Goal: Task Accomplishment & Management: Use online tool/utility

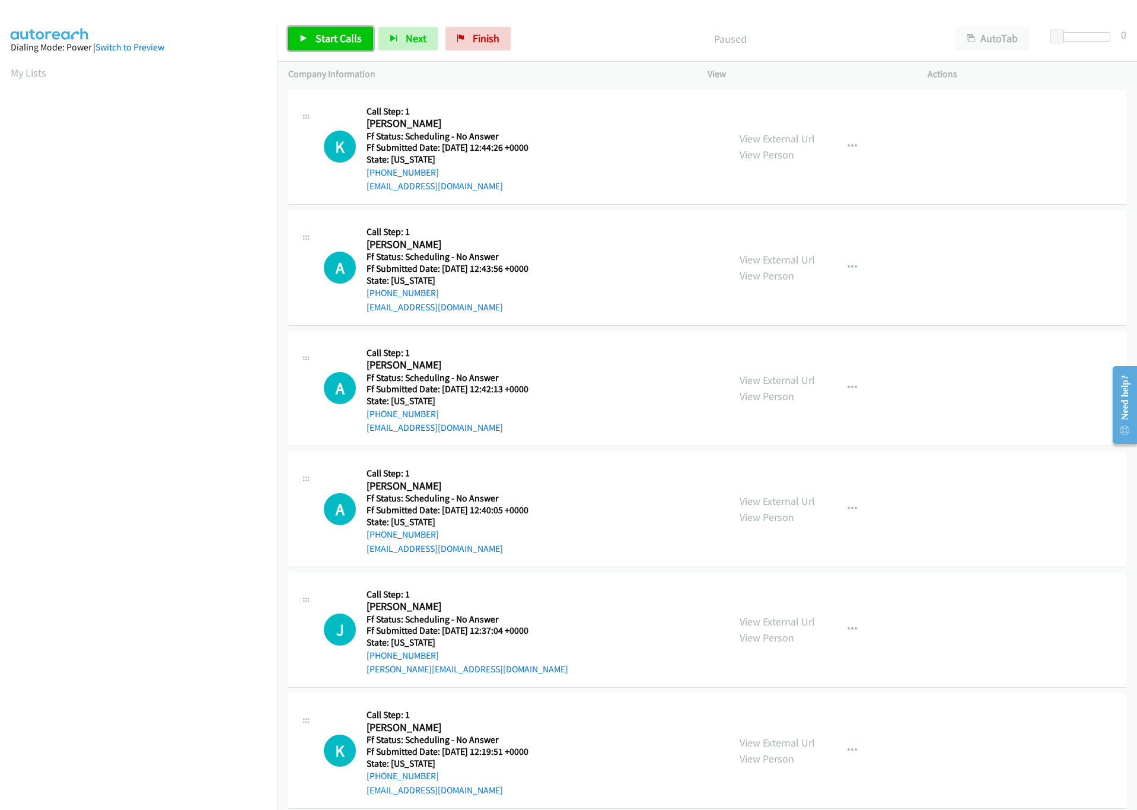
click at [347, 41] on span "Start Calls" at bounding box center [339, 38] width 46 height 14
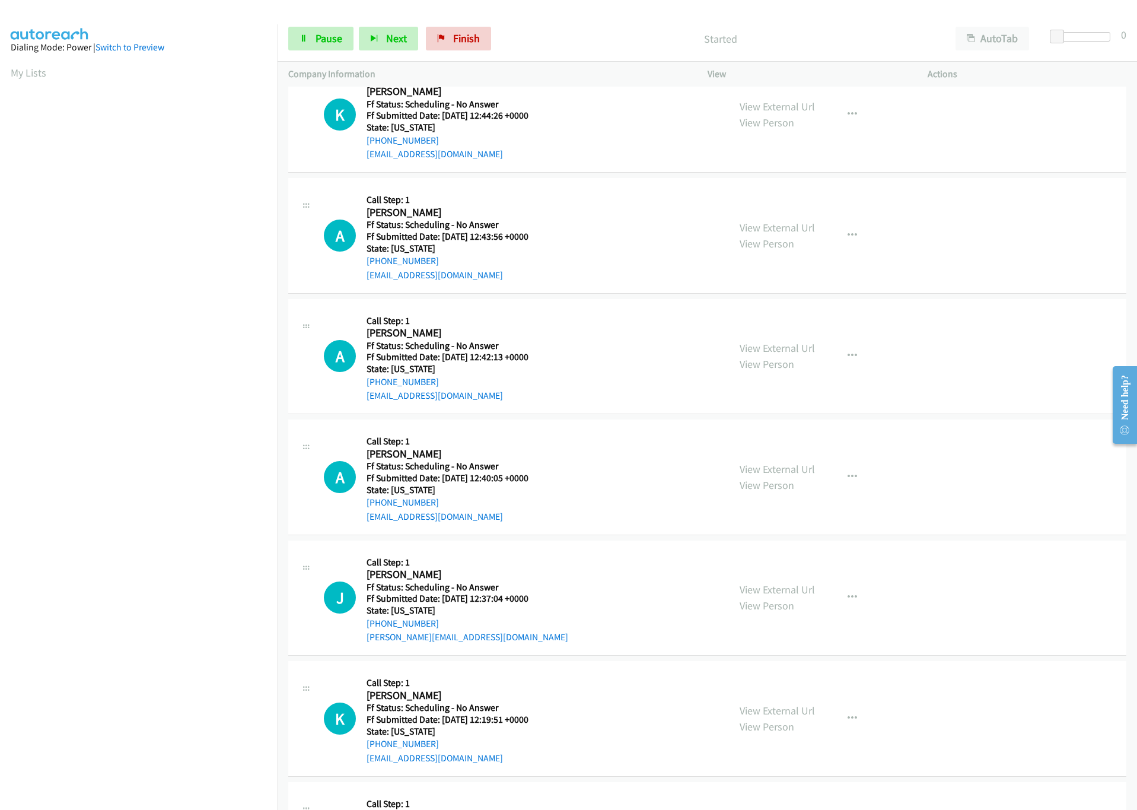
scroll to position [89, 0]
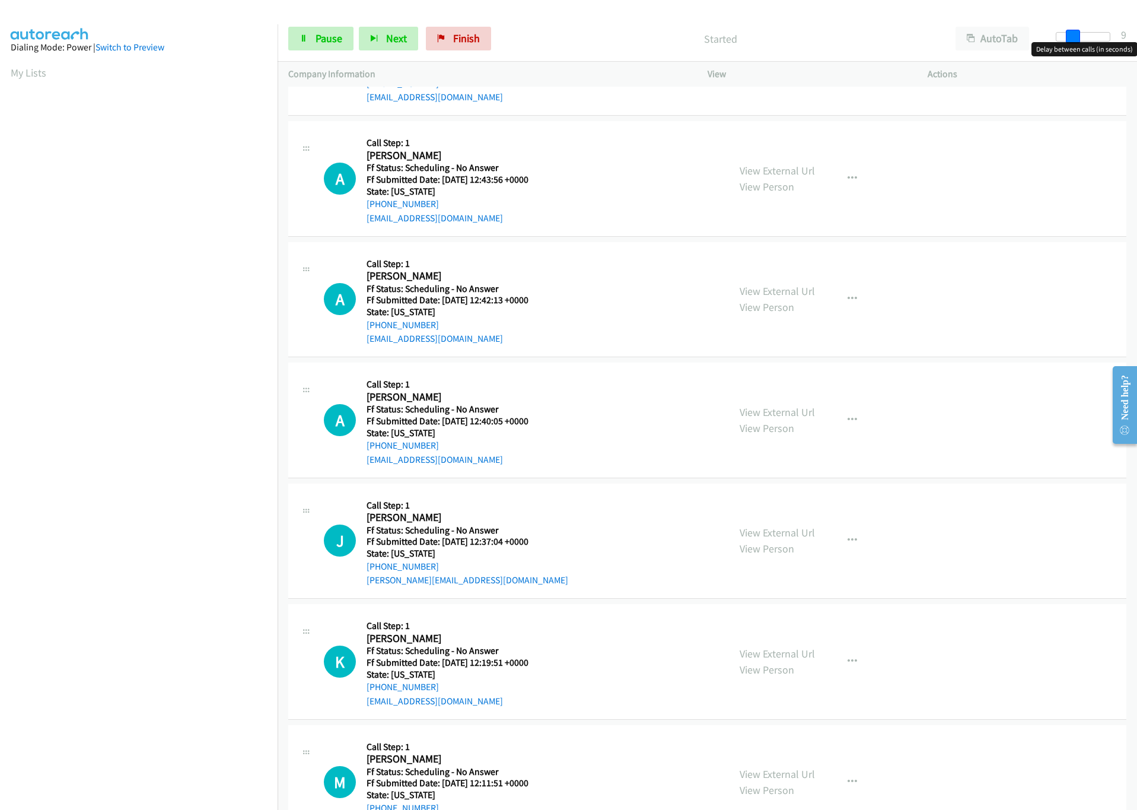
click at [1072, 38] on div at bounding box center [1083, 36] width 55 height 9
click at [1066, 37] on span at bounding box center [1073, 37] width 14 height 14
click at [1066, 36] on span at bounding box center [1073, 37] width 14 height 14
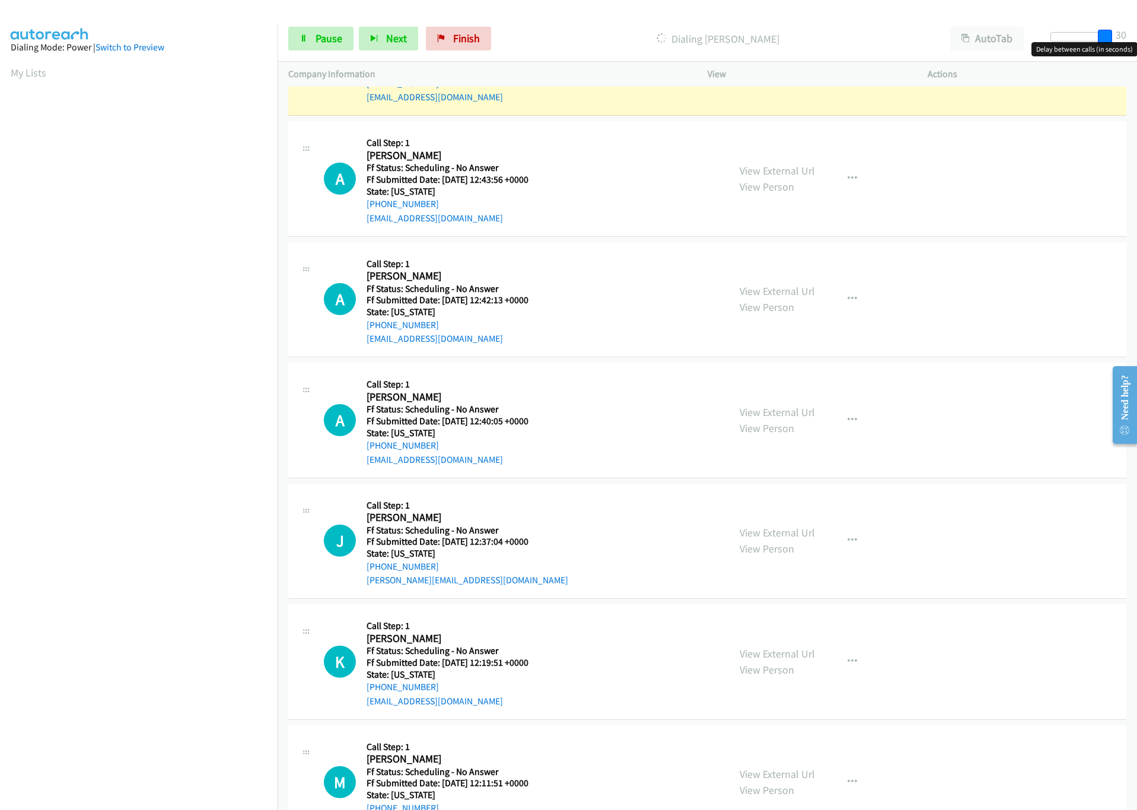
drag, startPoint x: 1070, startPoint y: 37, endPoint x: 1130, endPoint y: 36, distance: 60.5
click at [1130, 36] on div "Start Calls Pause Next Finish Dialing [PERSON_NAME] AutoTab AutoTab 30" at bounding box center [707, 39] width 859 height 46
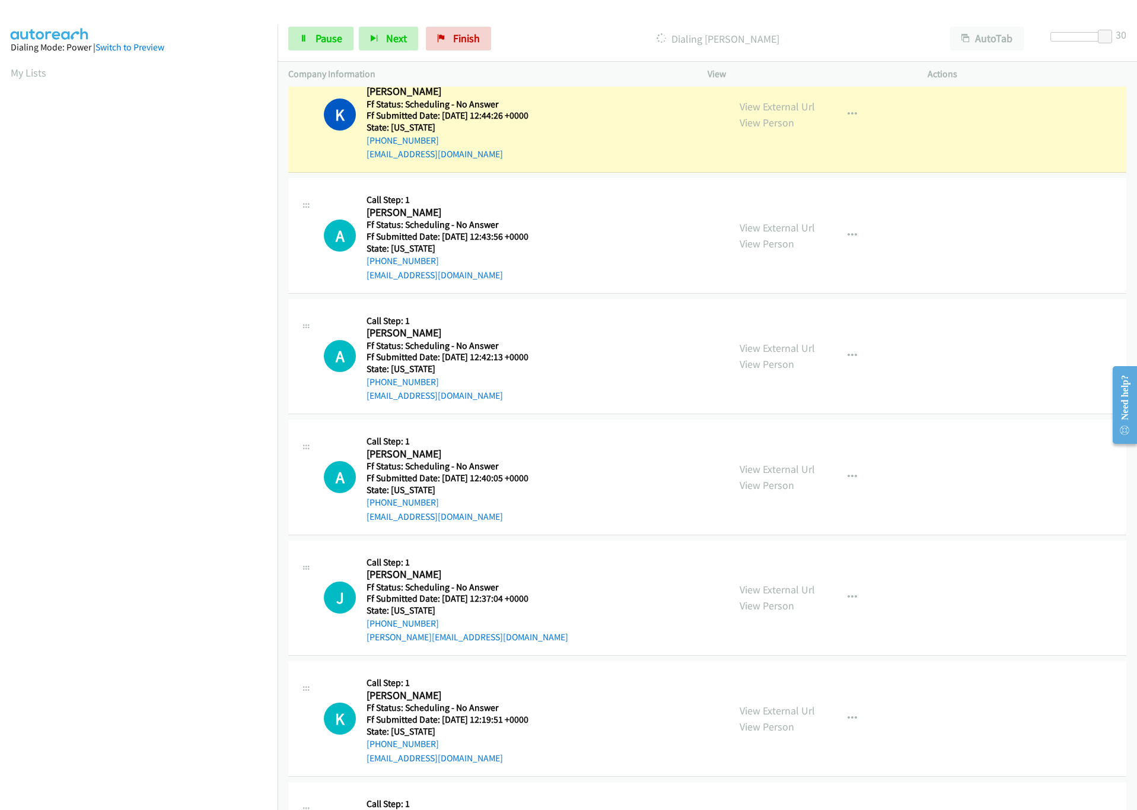
scroll to position [0, 0]
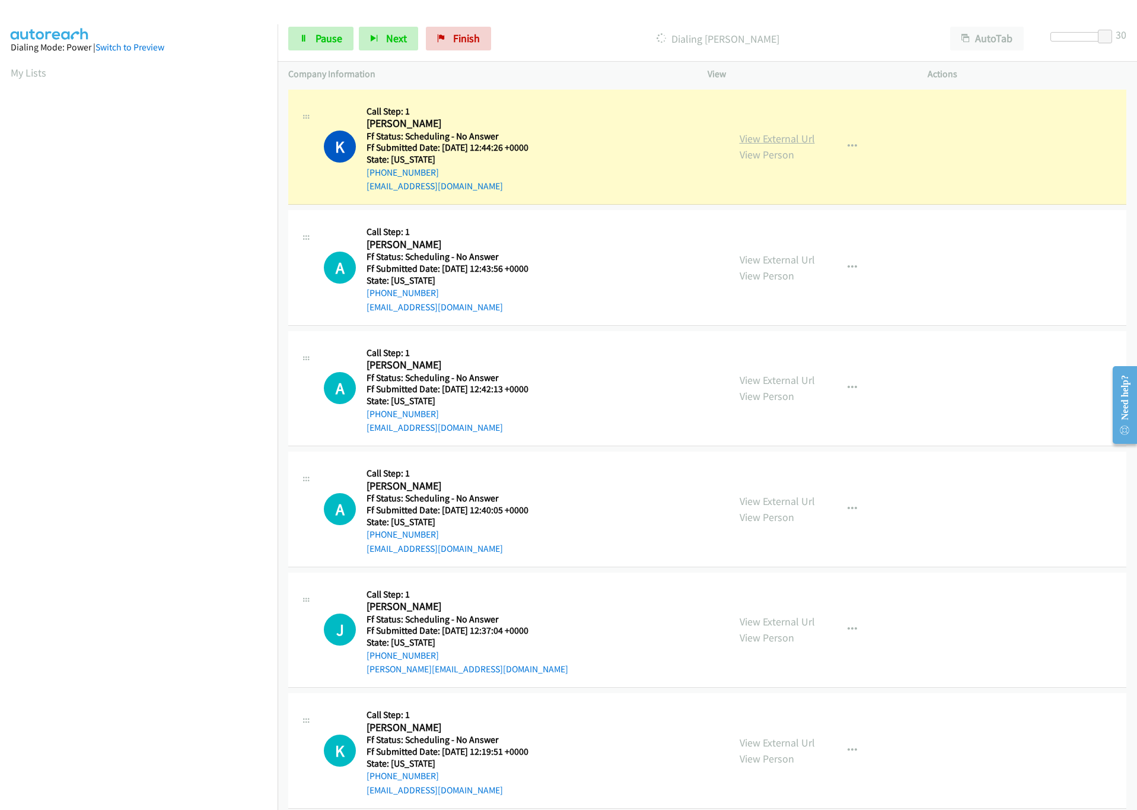
click at [789, 132] on link "View External Url" at bounding box center [777, 139] width 75 height 14
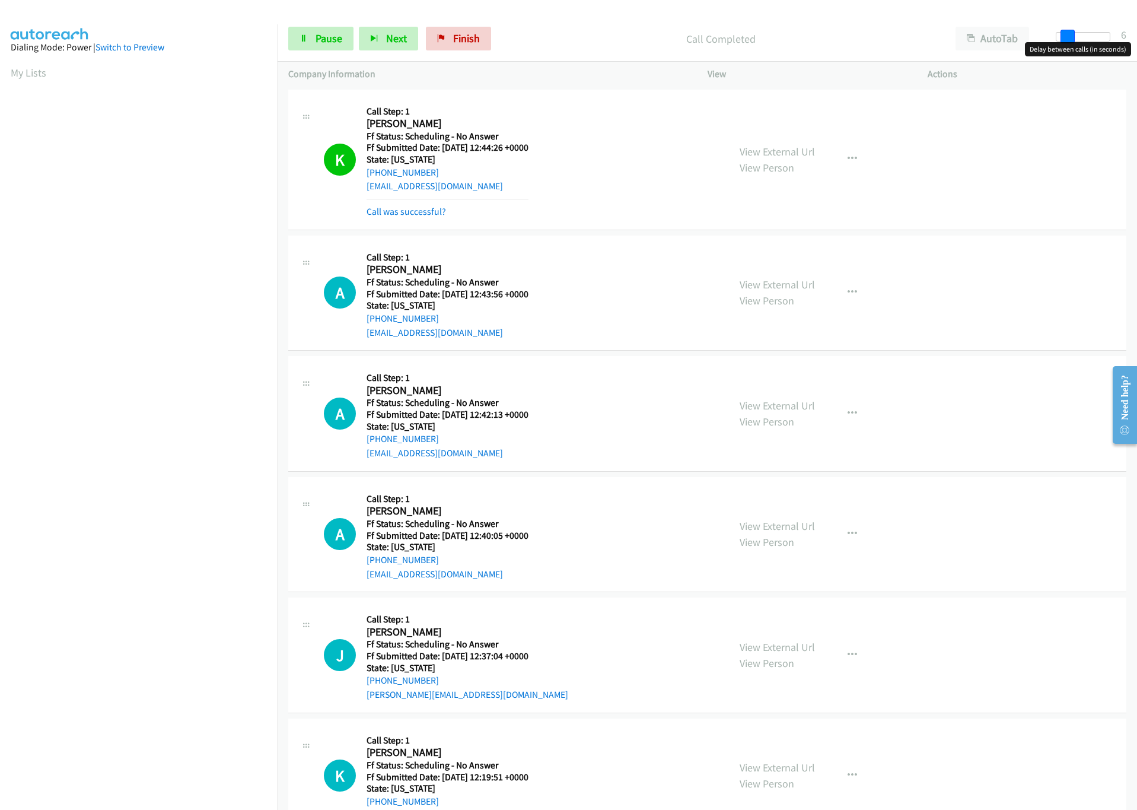
click at [1060, 36] on div at bounding box center [1083, 36] width 55 height 9
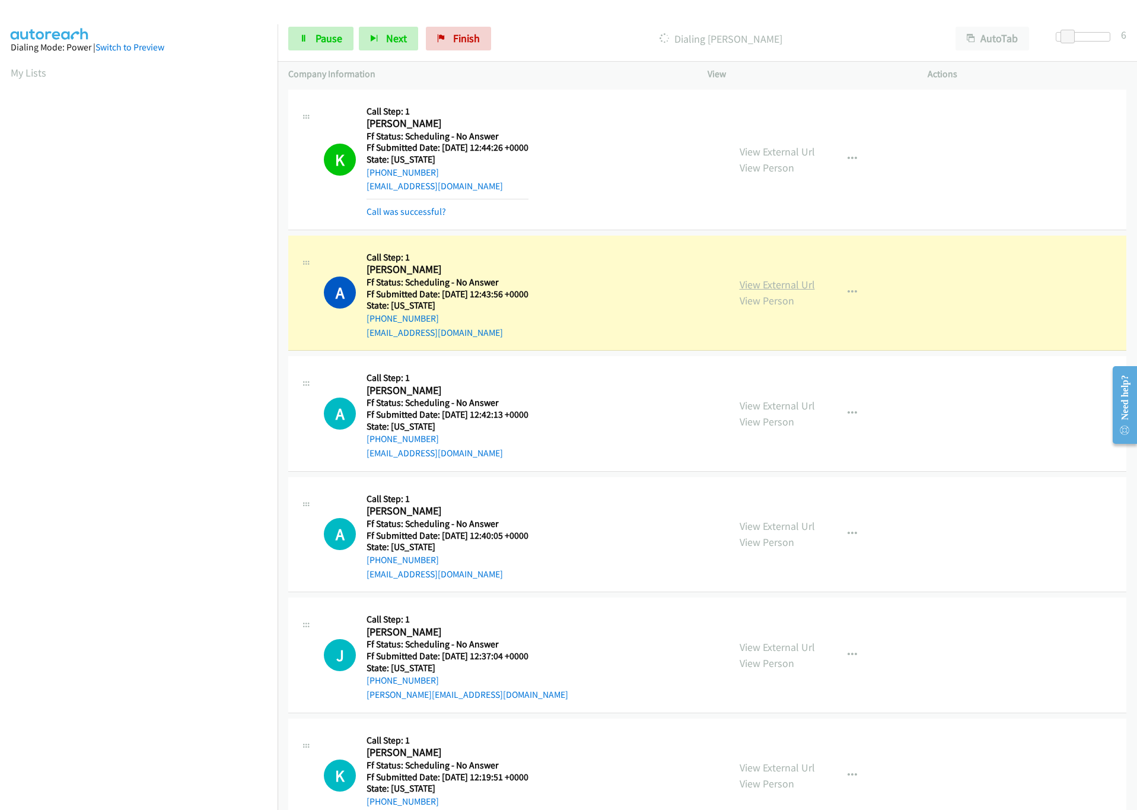
click at [777, 283] on link "View External Url" at bounding box center [777, 285] width 75 height 14
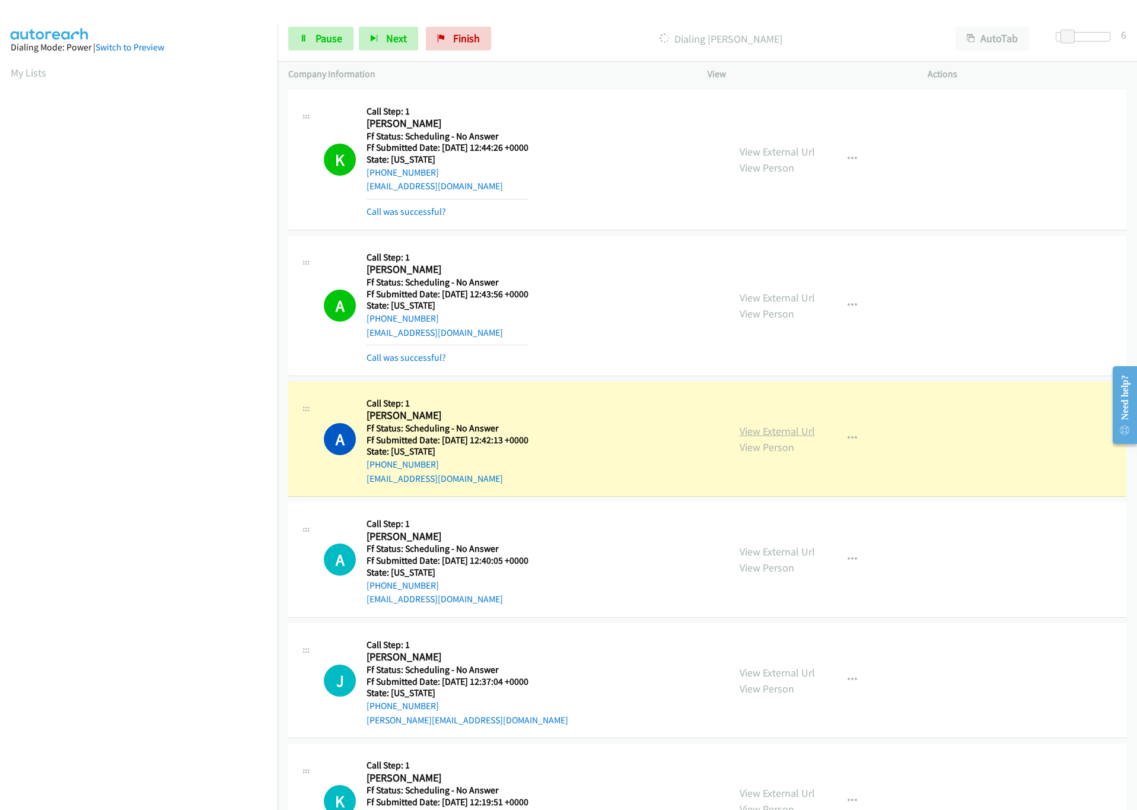
click at [770, 427] on link "View External Url" at bounding box center [777, 431] width 75 height 14
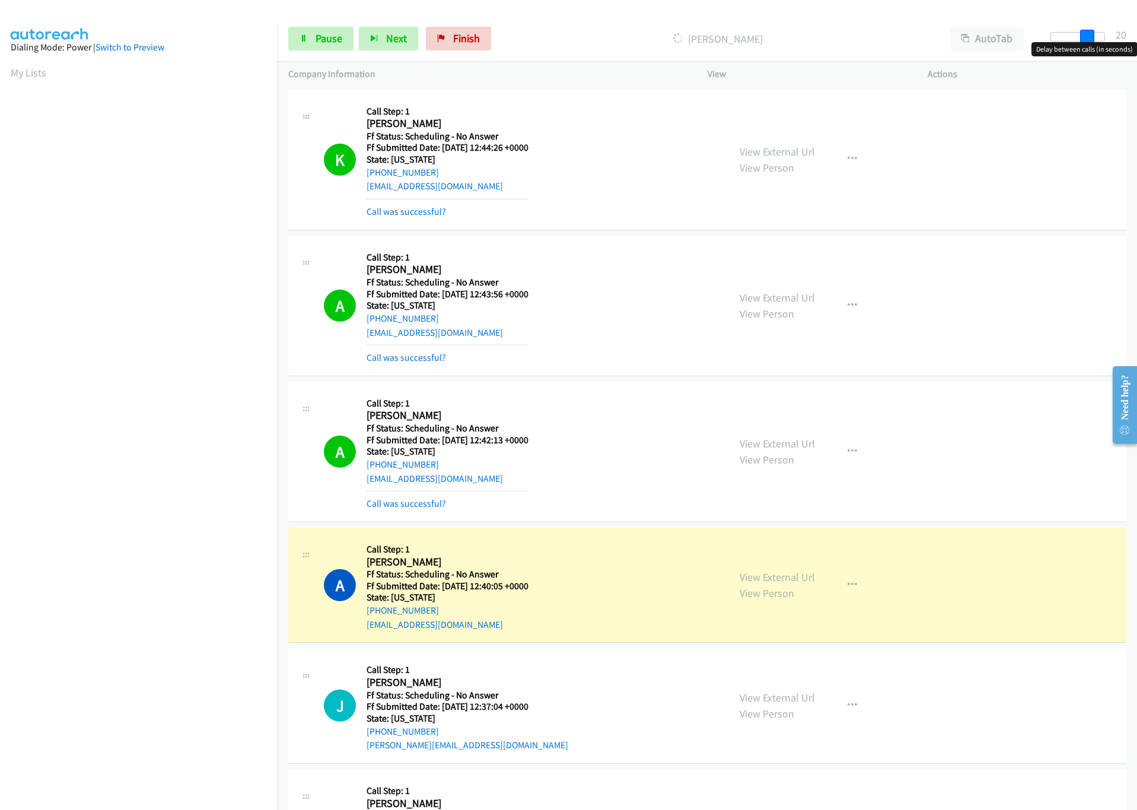
drag, startPoint x: 1065, startPoint y: 36, endPoint x: 1148, endPoint y: 38, distance: 83.1
click at [1136, 38] on html "Start Calls Pause Next Finish [PERSON_NAME] AutoTab AutoTab 20 Company Informat…" at bounding box center [568, 28] width 1137 height 56
click at [801, 577] on link "View External Url" at bounding box center [777, 577] width 75 height 14
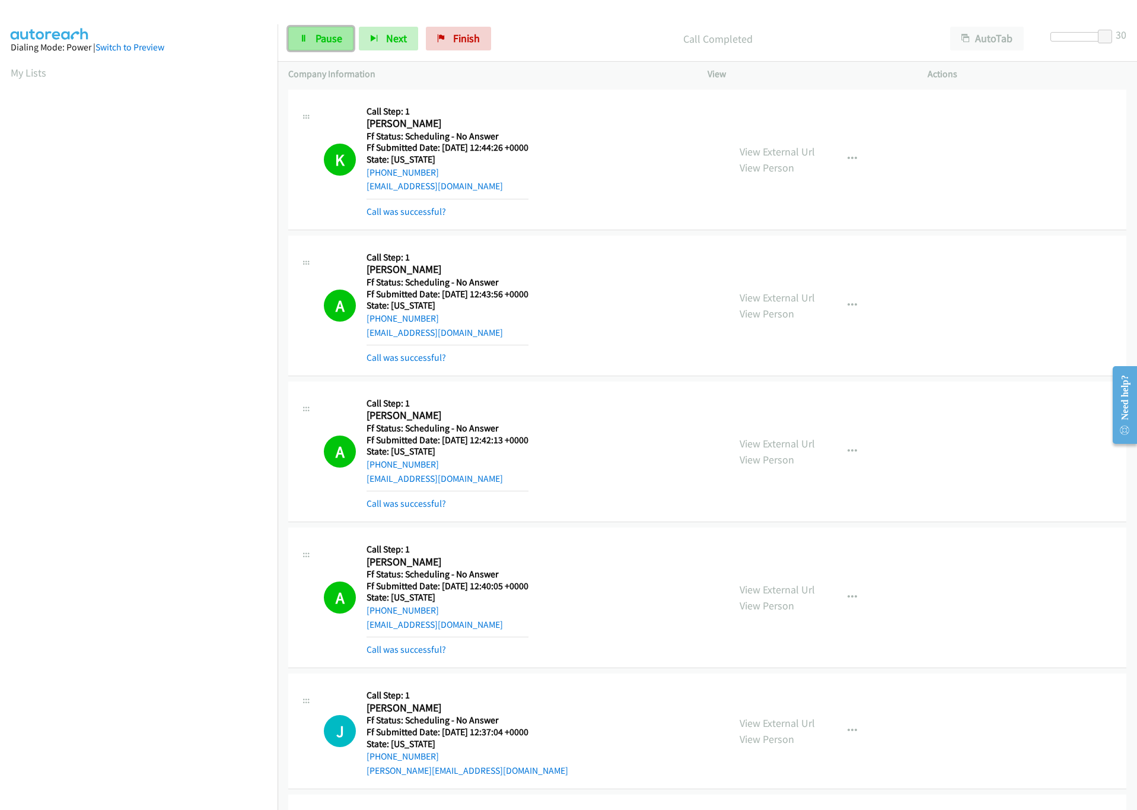
click at [329, 34] on span "Pause" at bounding box center [329, 38] width 27 height 14
click at [1056, 38] on div at bounding box center [1083, 36] width 55 height 9
click at [1066, 34] on span at bounding box center [1062, 37] width 14 height 14
click at [1073, 37] on div at bounding box center [1083, 36] width 55 height 9
click at [305, 32] on link "Start Calls" at bounding box center [330, 39] width 85 height 24
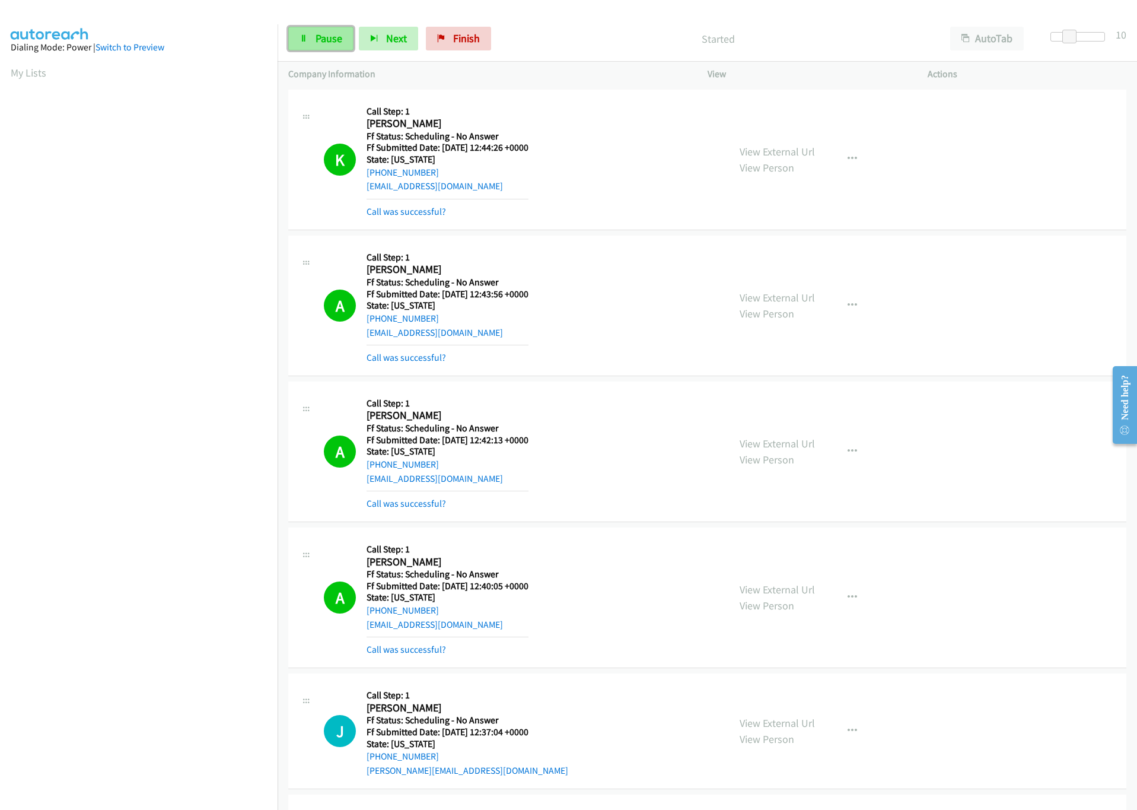
click at [332, 43] on span "Pause" at bounding box center [329, 38] width 27 height 14
